Goal: Task Accomplishment & Management: Manage account settings

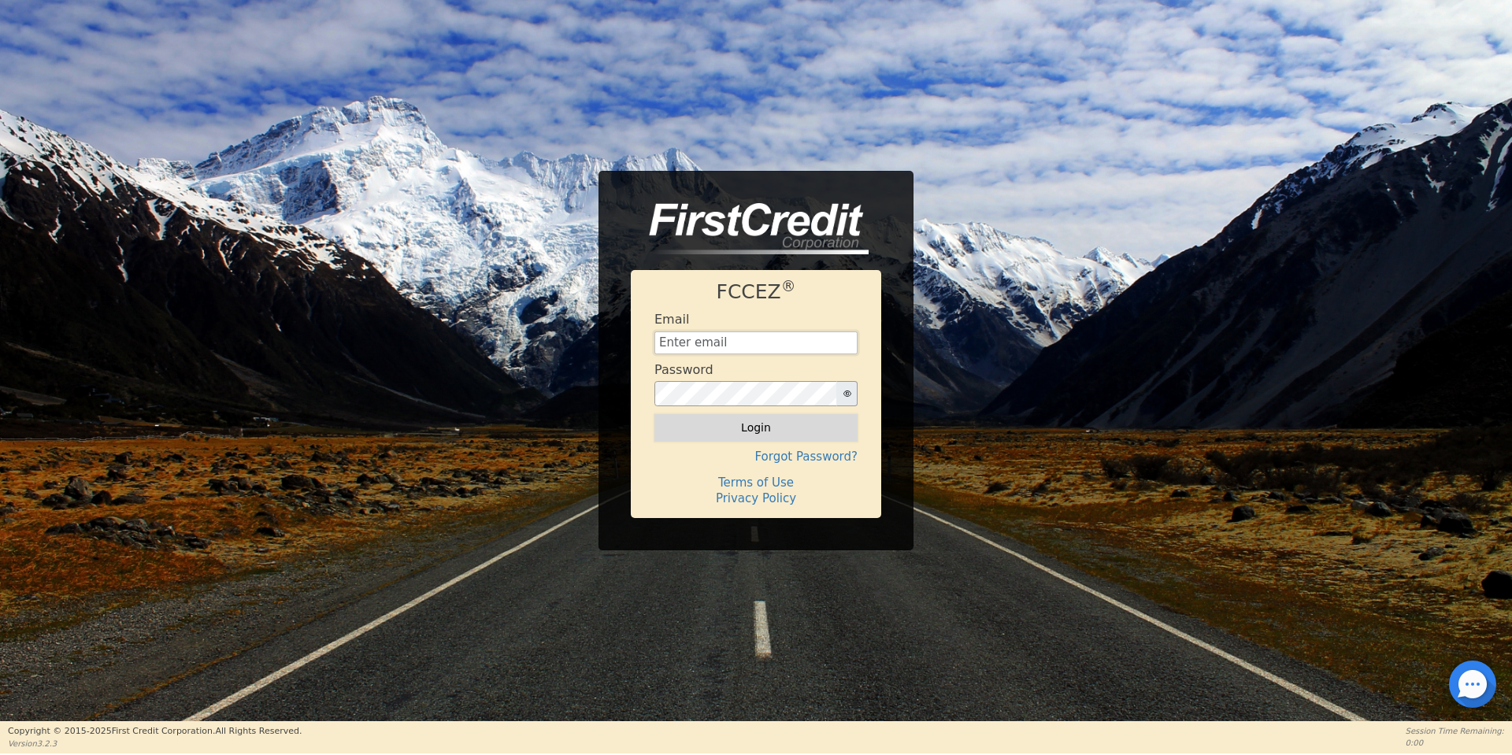
type input "[EMAIL_ADDRESS][DOMAIN_NAME]"
click at [739, 429] on button "Login" at bounding box center [755, 427] width 203 height 27
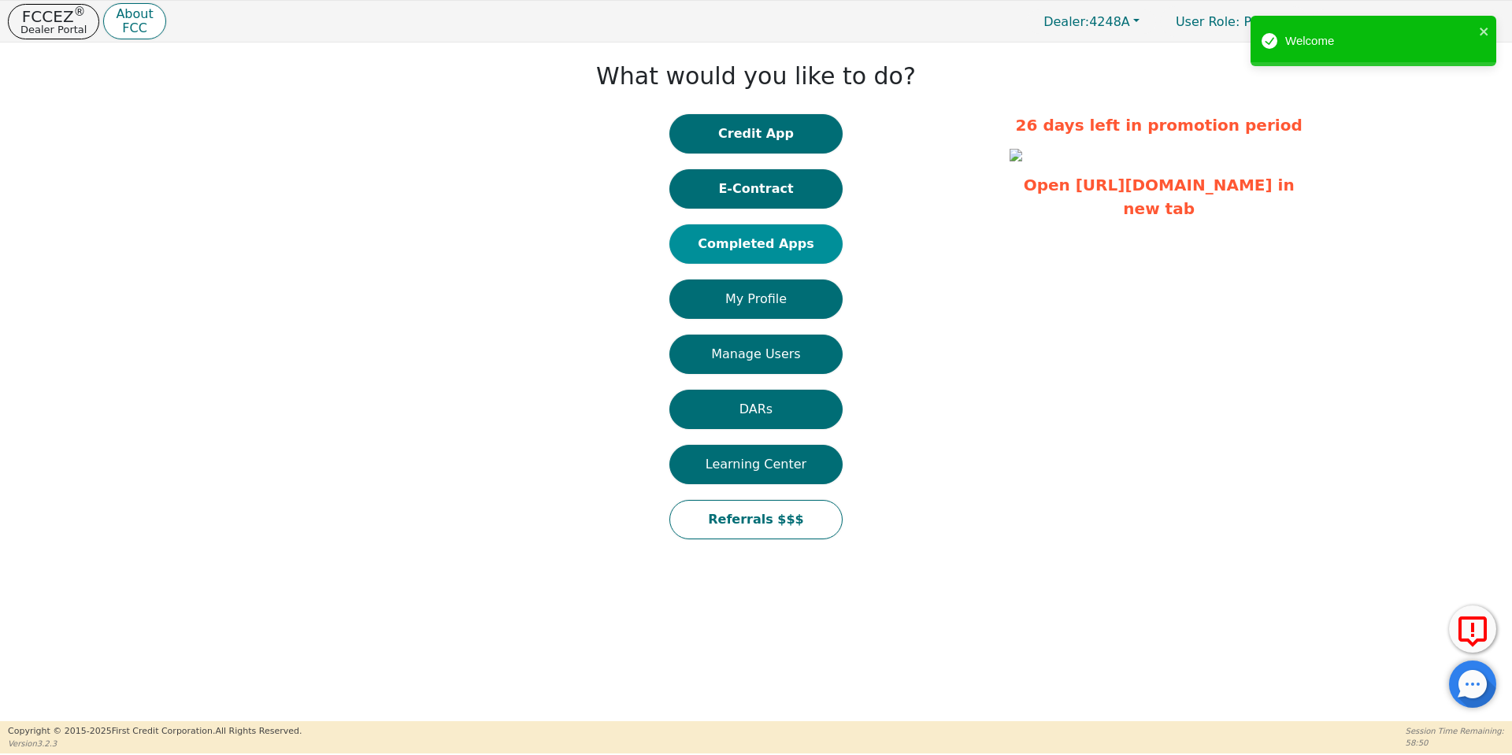
click at [794, 246] on button "Completed Apps" at bounding box center [755, 243] width 173 height 39
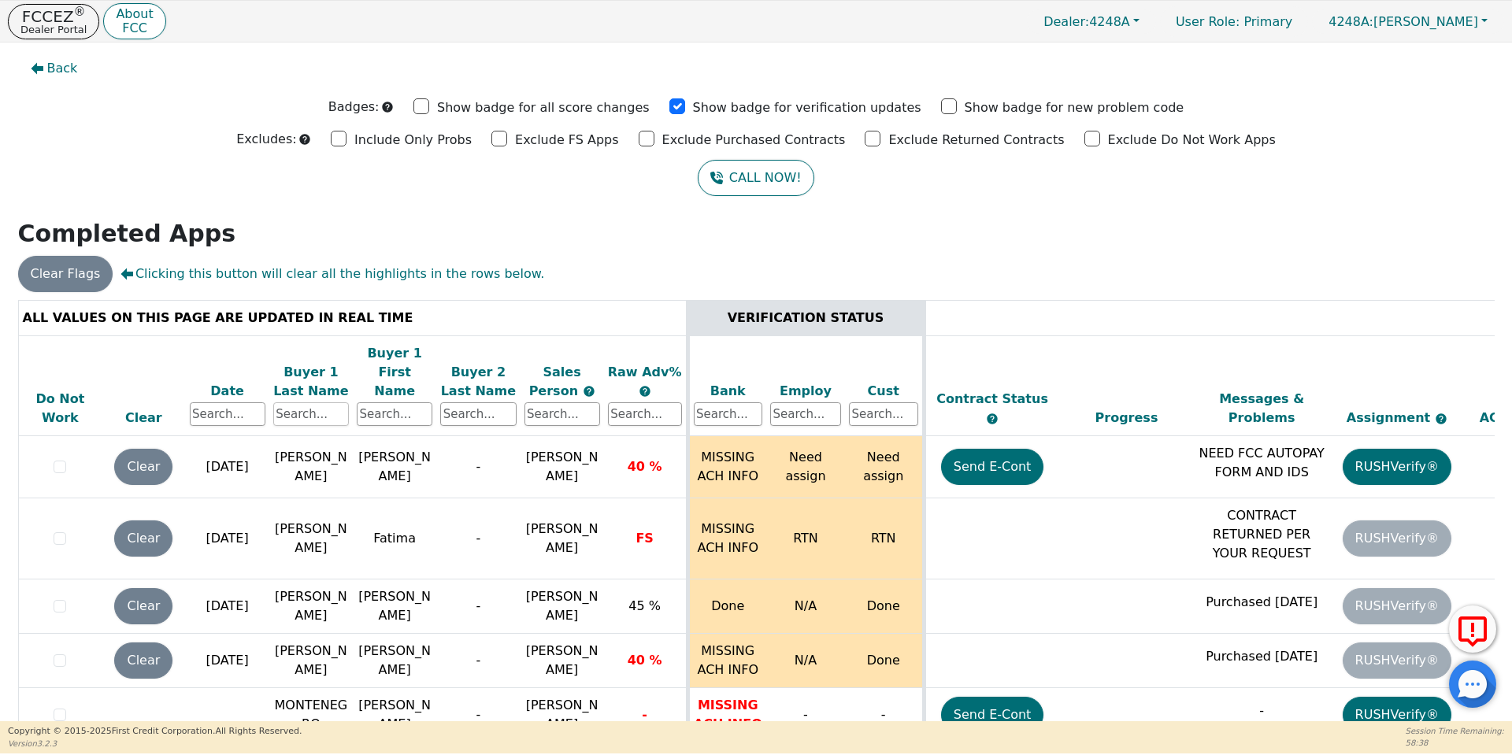
click at [314, 402] on input "text" at bounding box center [311, 414] width 76 height 24
type input "a"
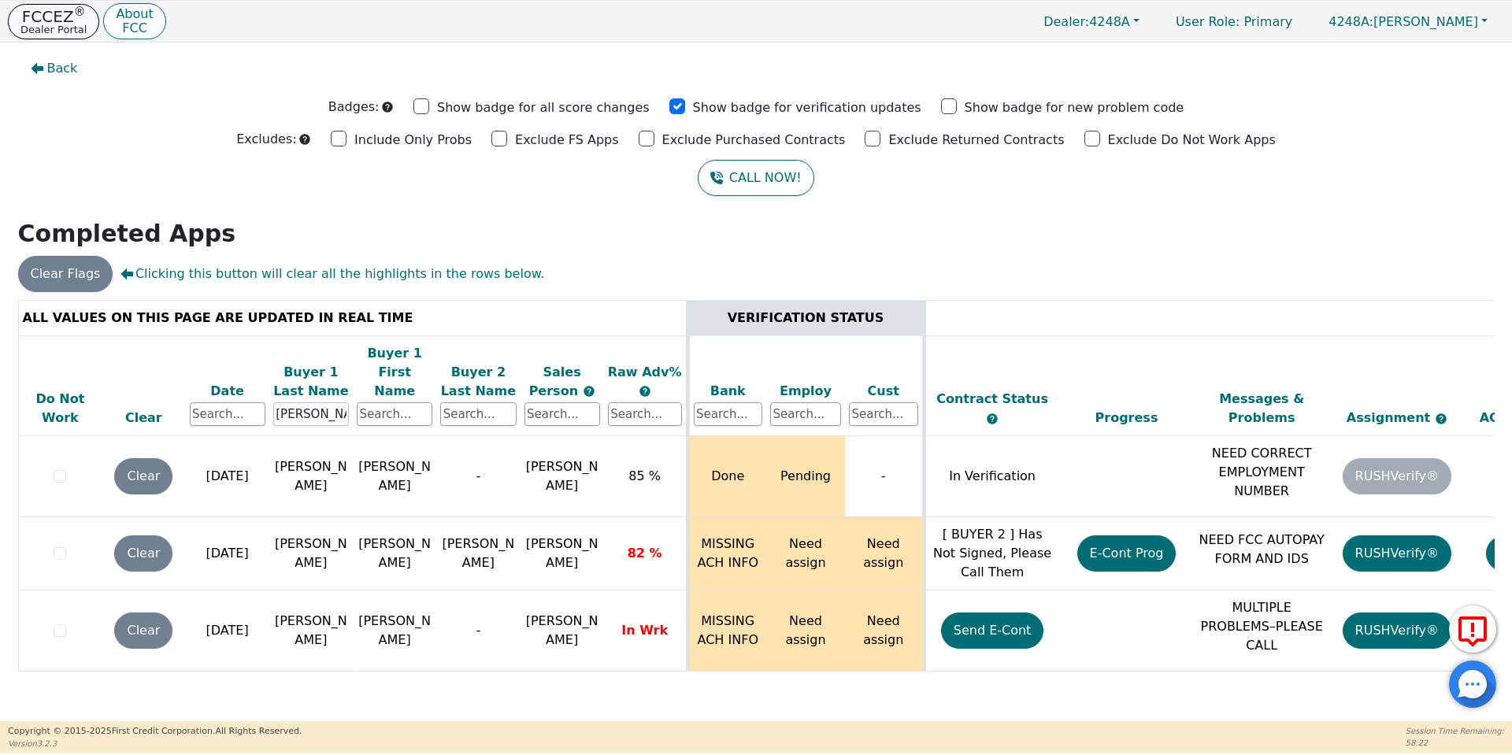
type input "[PERSON_NAME]"
click at [42, 33] on p "Dealer Portal" at bounding box center [53, 29] width 66 height 10
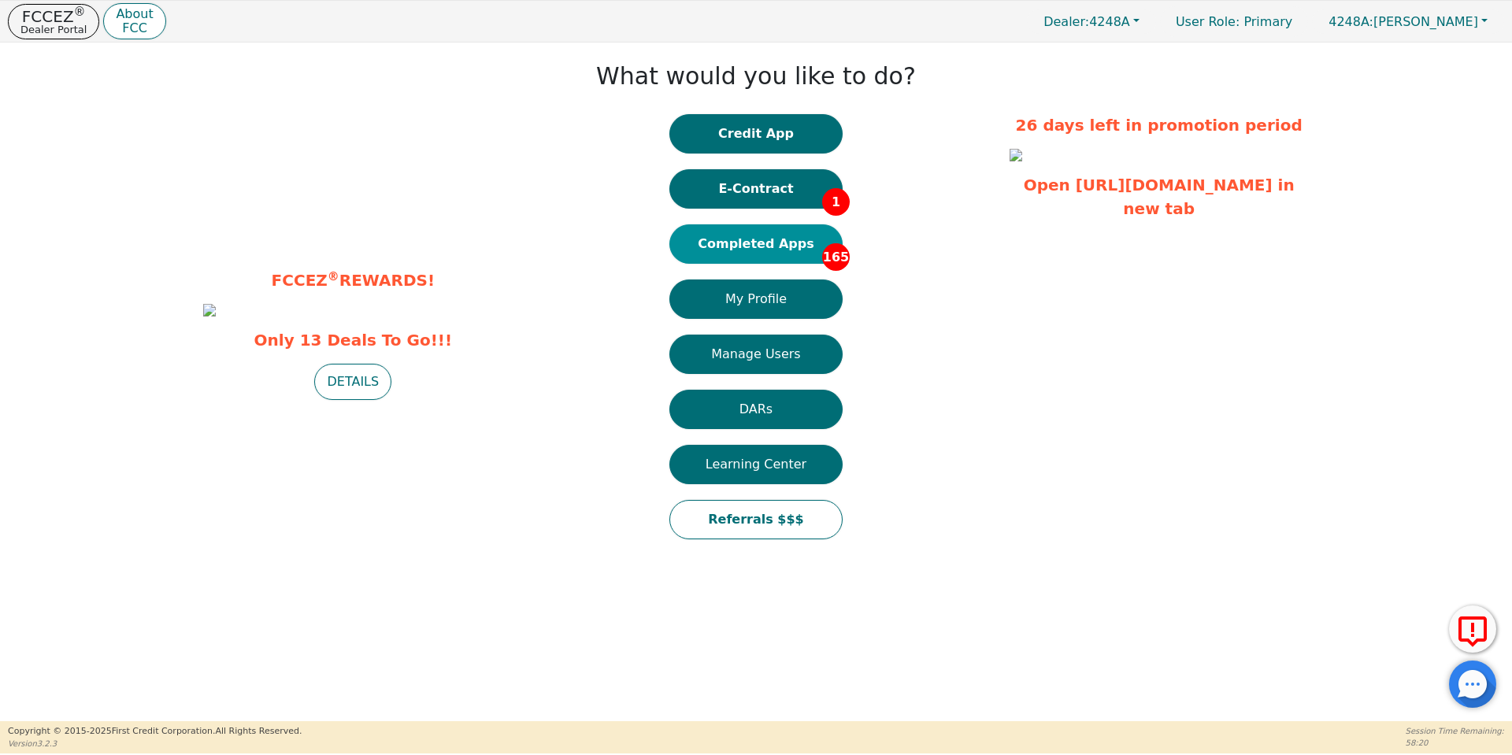
click at [761, 255] on button "Completed Apps 165" at bounding box center [755, 243] width 173 height 39
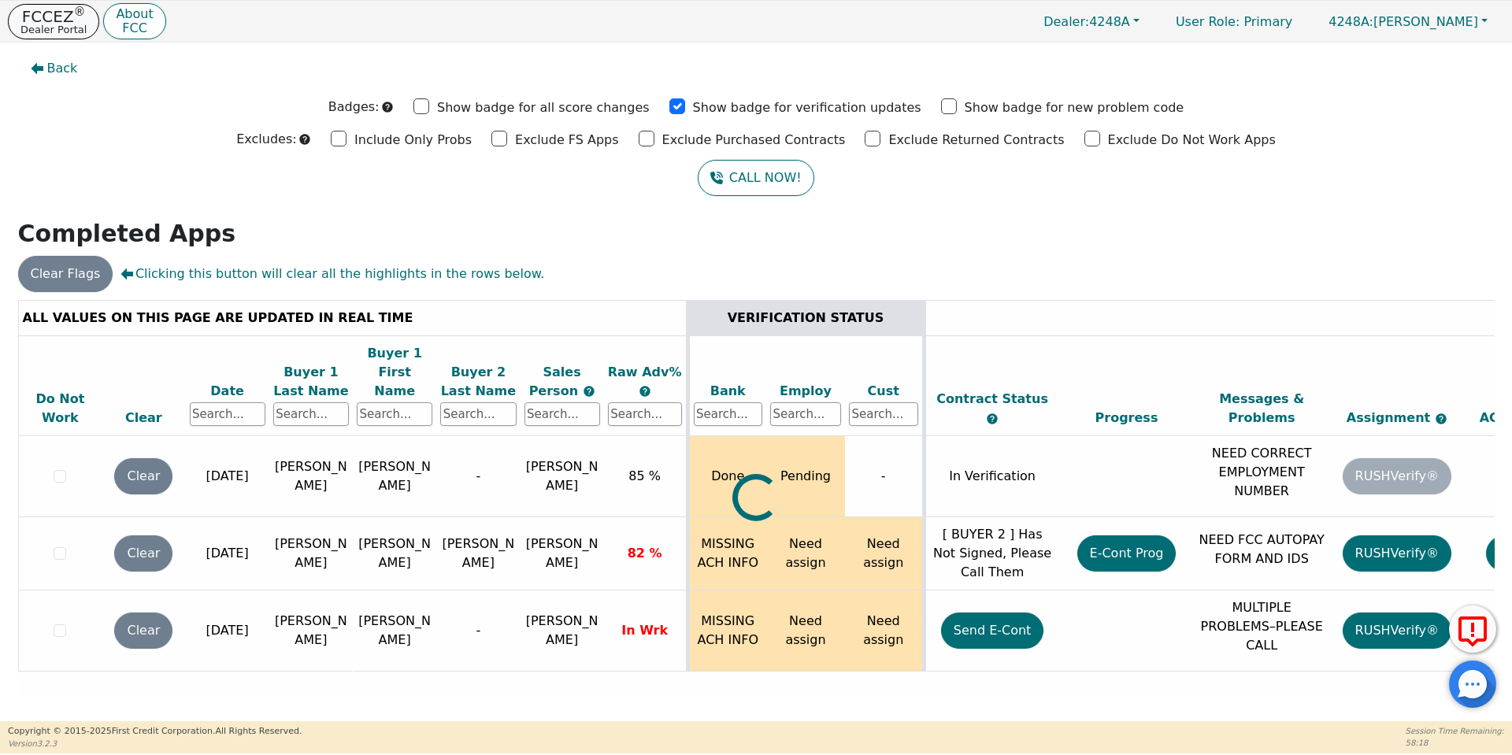
click at [43, 28] on p "Dealer Portal" at bounding box center [53, 29] width 66 height 10
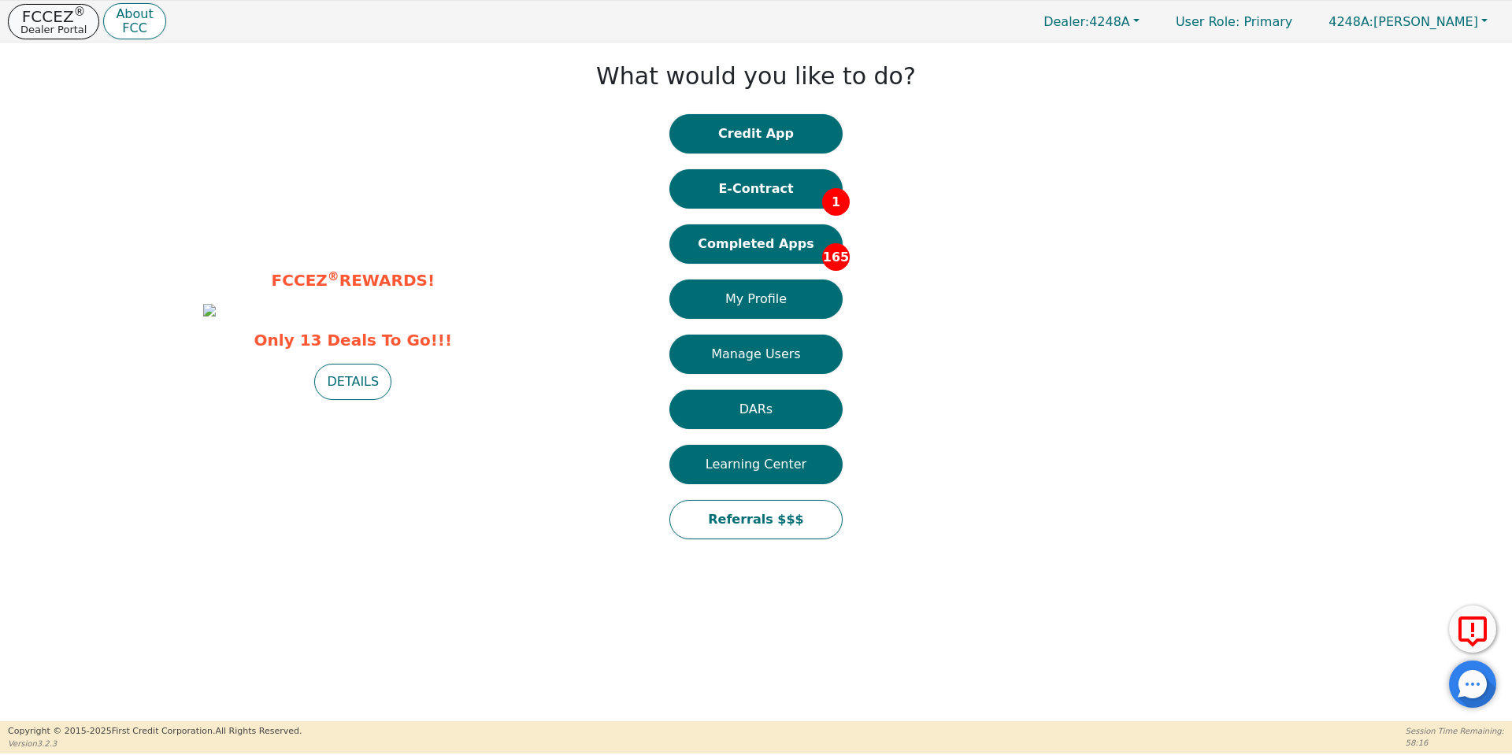
click at [57, 22] on p "FCCEZ ®" at bounding box center [53, 17] width 66 height 16
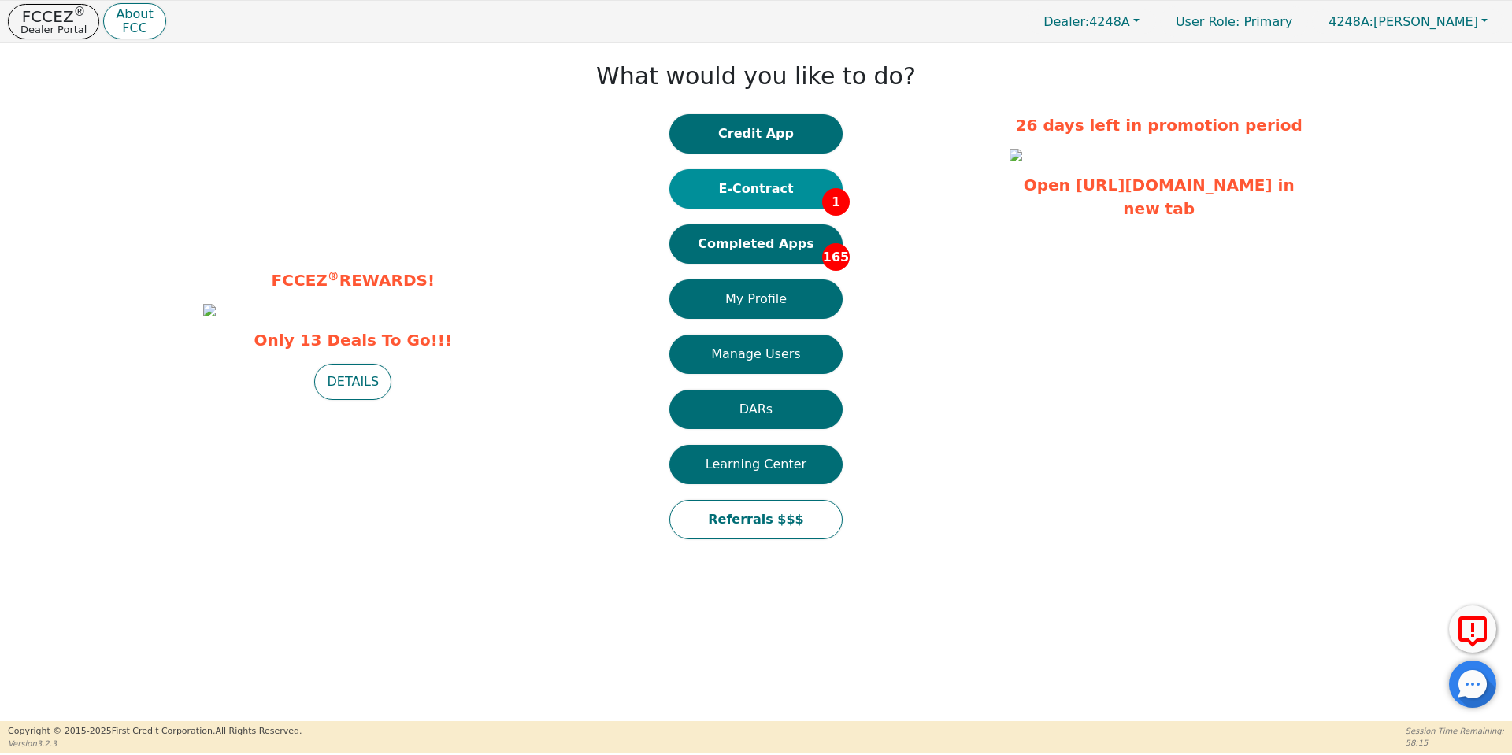
click at [782, 185] on button "E-Contract 1" at bounding box center [755, 188] width 173 height 39
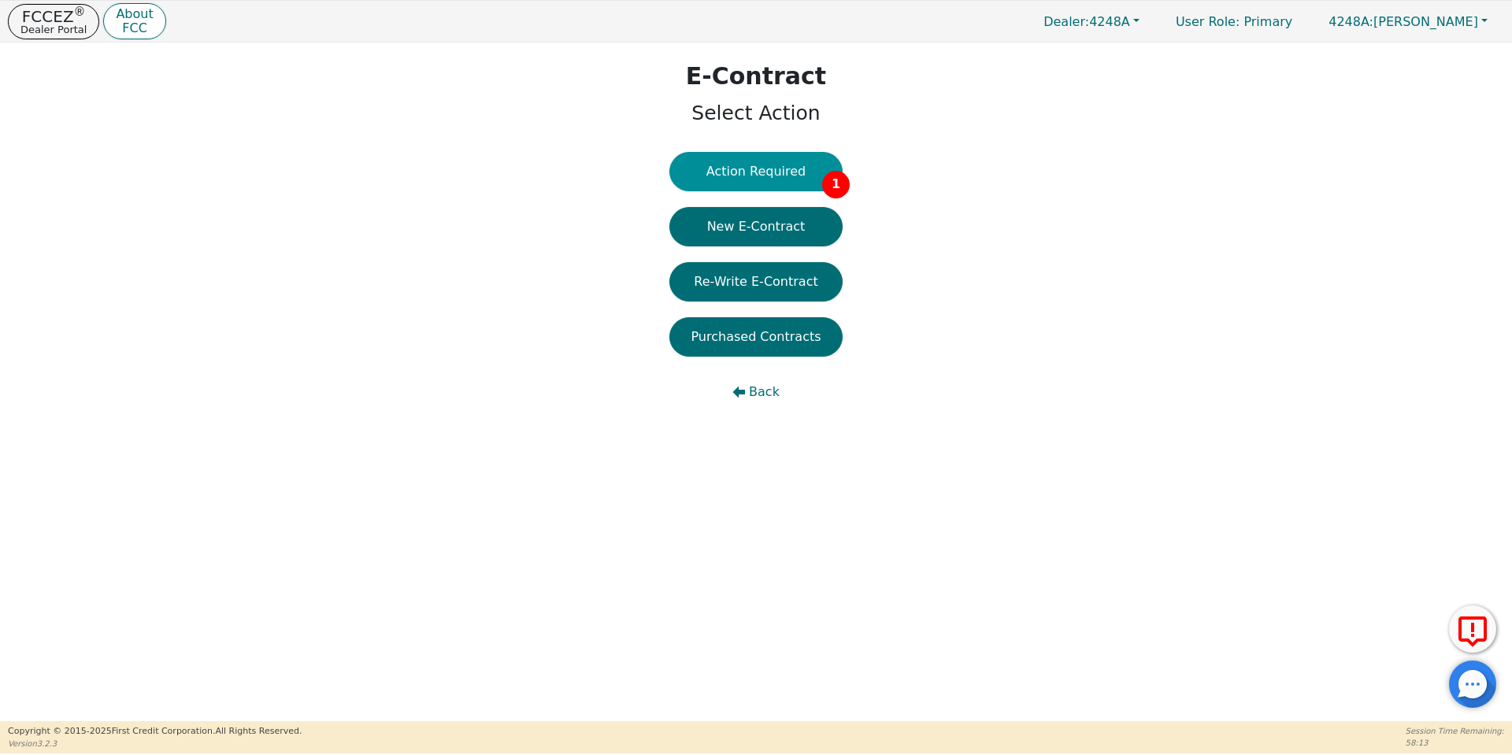
click at [742, 172] on button "Action Required 1" at bounding box center [755, 171] width 173 height 39
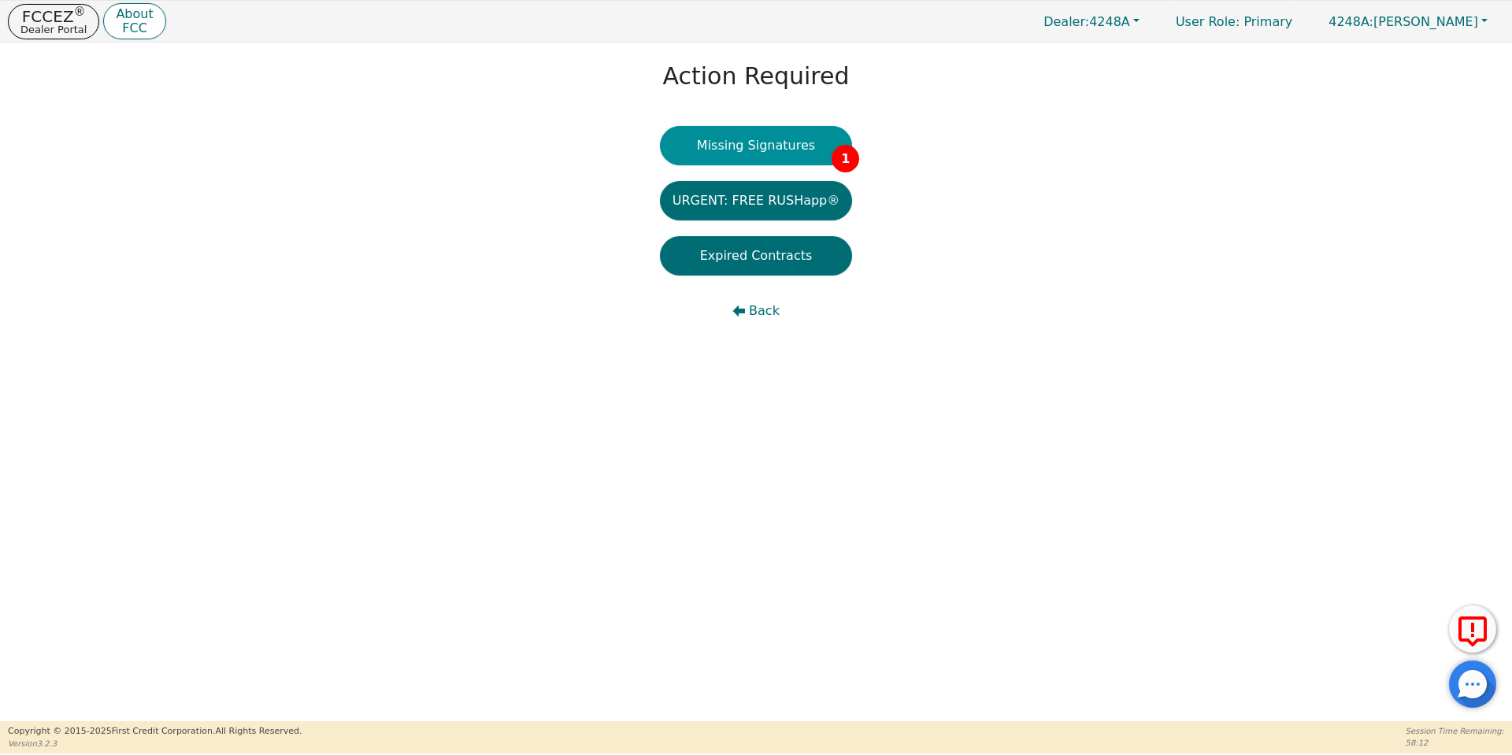
click at [752, 132] on button "Missing Signatures 1" at bounding box center [756, 145] width 193 height 39
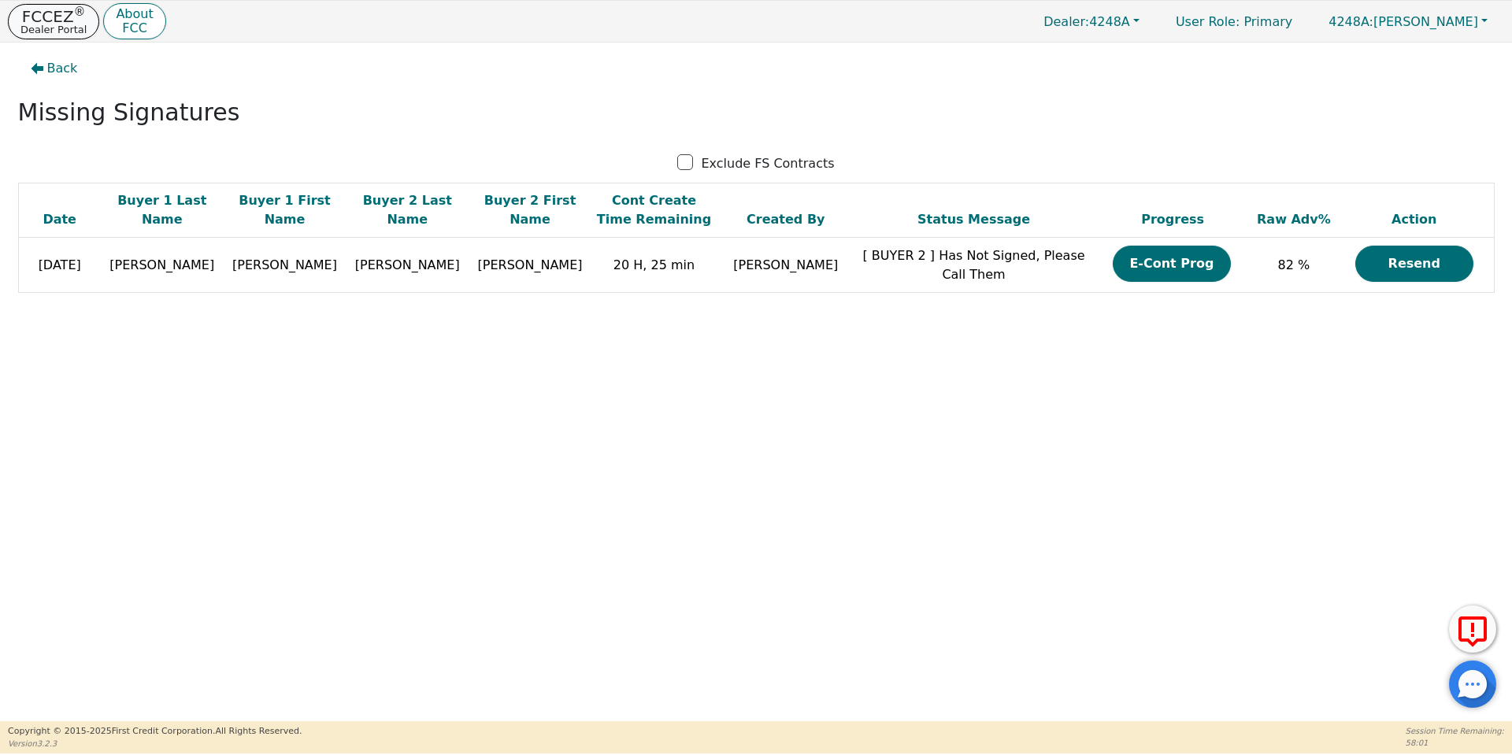
click at [51, 14] on p "FCCEZ ®" at bounding box center [53, 17] width 66 height 16
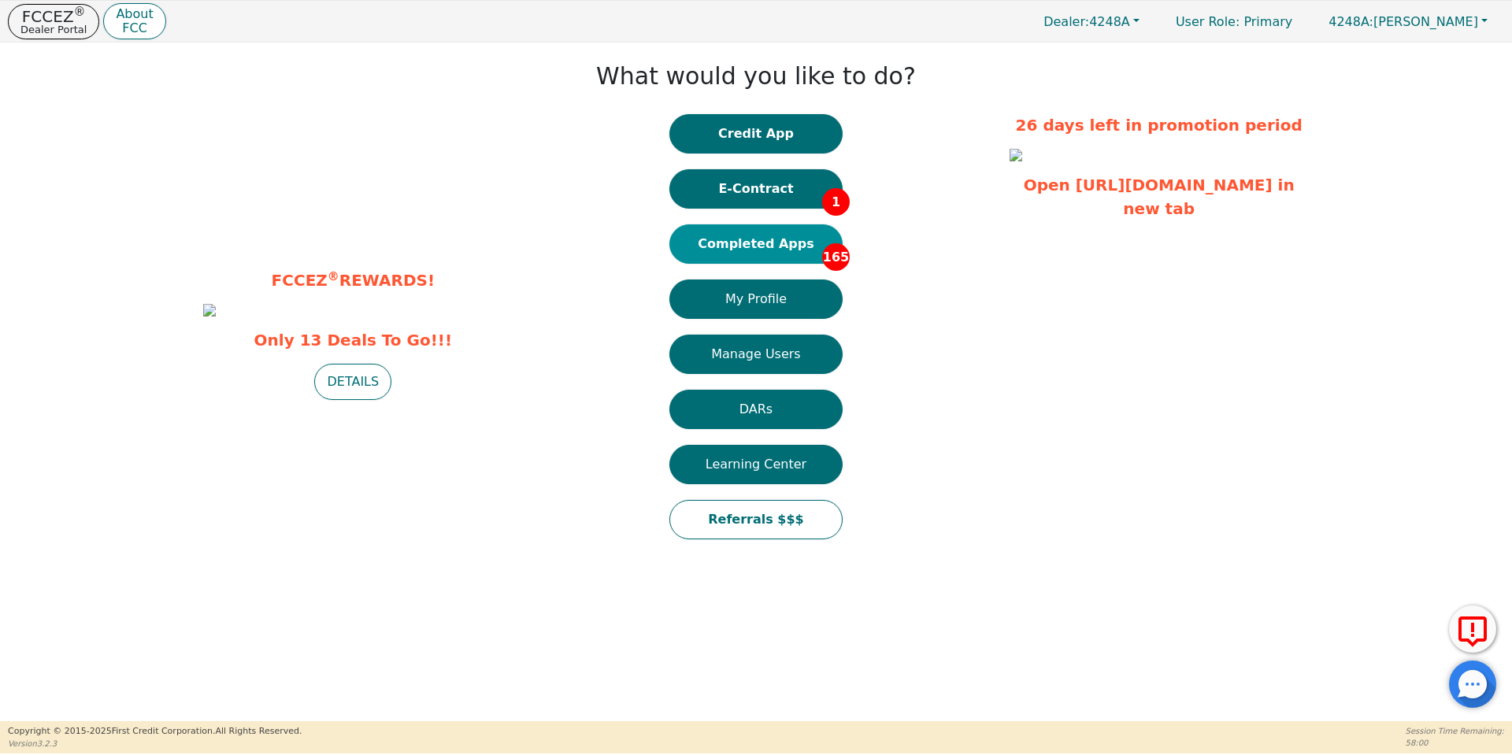
click at [731, 250] on button "Completed Apps 165" at bounding box center [755, 243] width 173 height 39
click at [27, 31] on p "Dealer Portal" at bounding box center [53, 29] width 66 height 10
click at [43, 22] on p "FCCEZ ®" at bounding box center [53, 17] width 66 height 16
click at [745, 182] on button "E-Contract 1" at bounding box center [755, 188] width 173 height 39
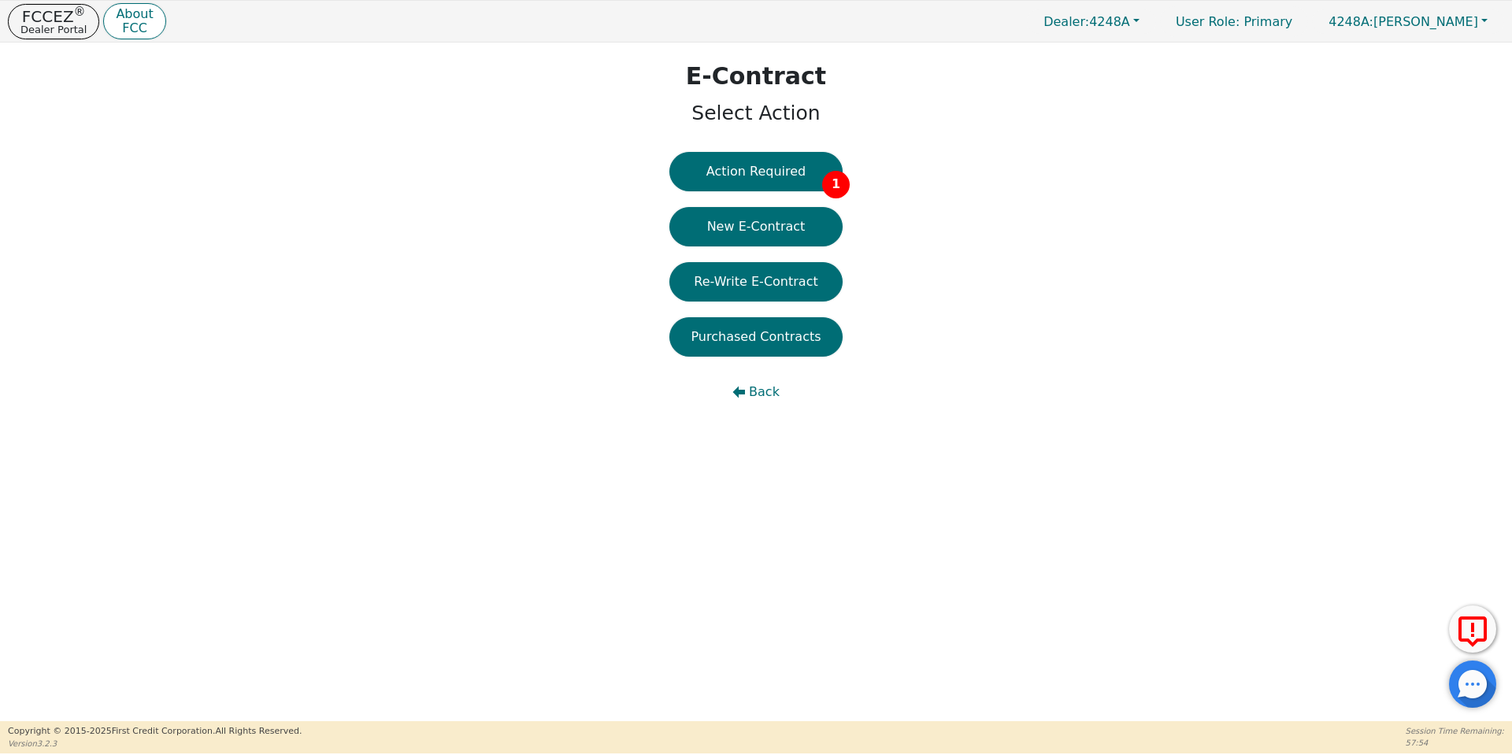
click at [745, 182] on button "Action Required 1" at bounding box center [755, 171] width 173 height 39
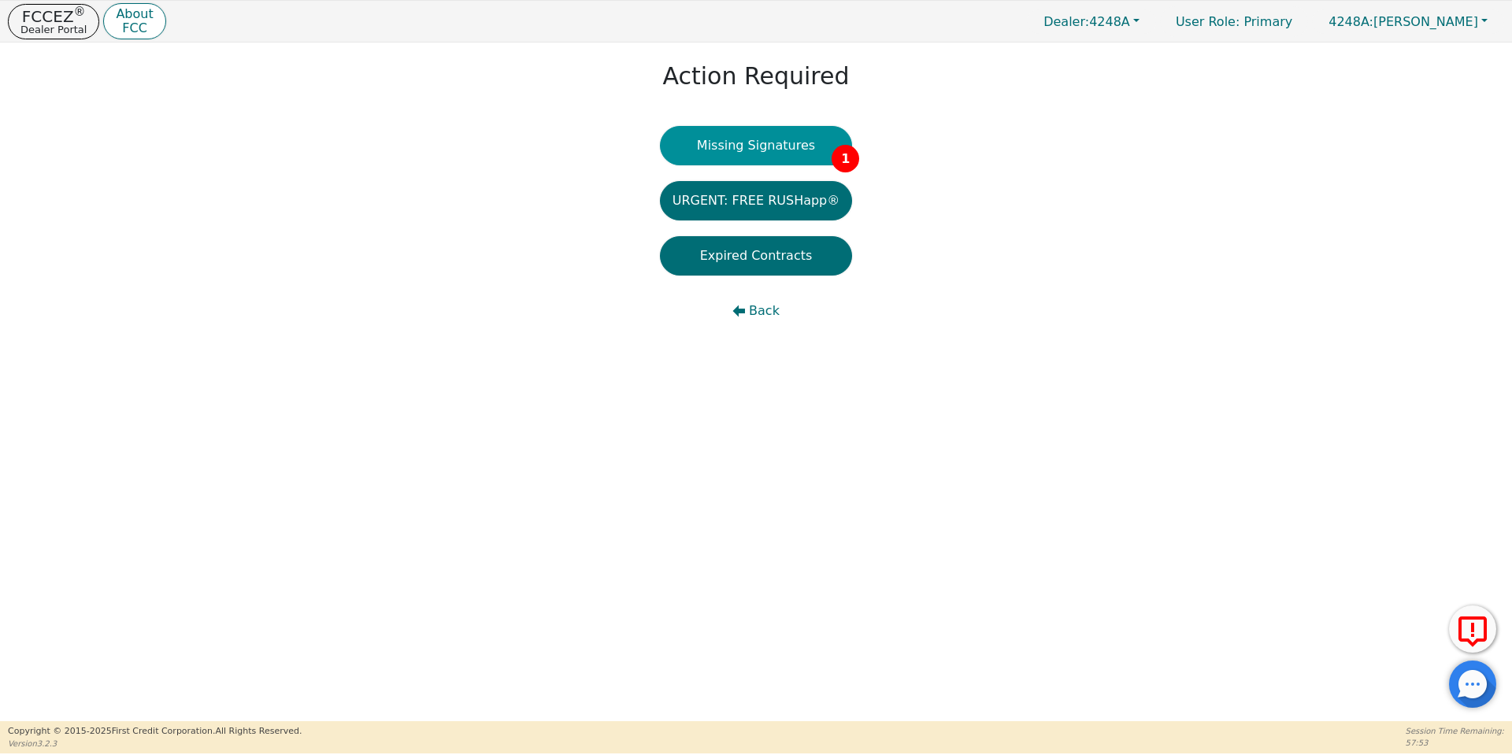
click at [774, 143] on button "Missing Signatures 1" at bounding box center [756, 145] width 193 height 39
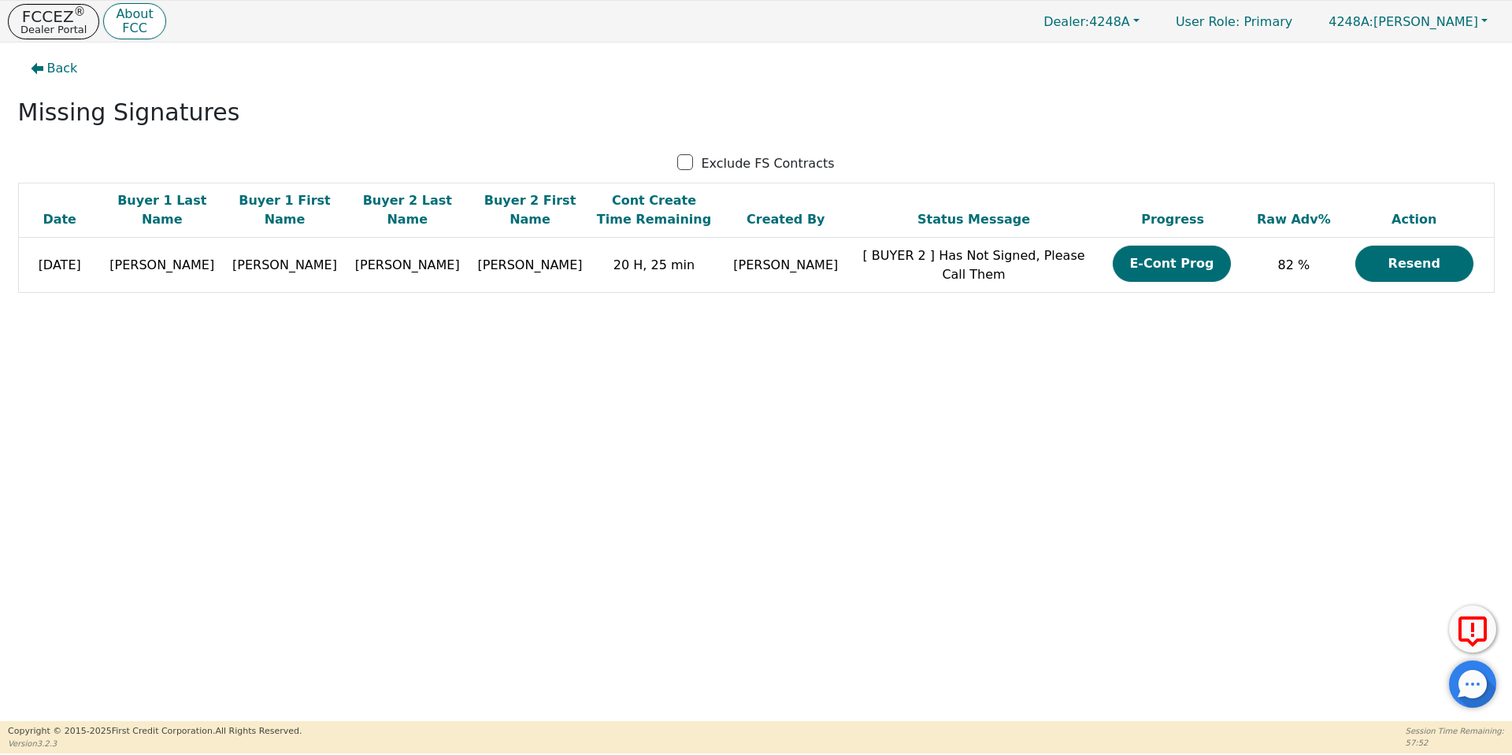
click at [1148, 253] on button "E-Cont Prog" at bounding box center [1171, 264] width 118 height 36
